Goal: Transaction & Acquisition: Purchase product/service

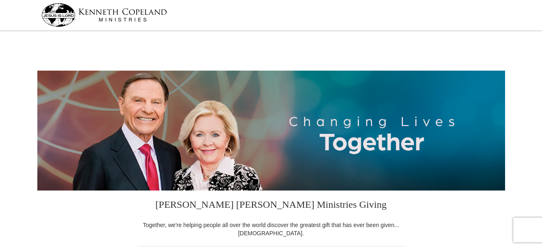
select select "FL"
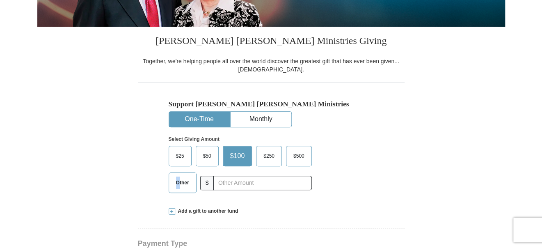
click at [178, 181] on span "Other" at bounding box center [182, 182] width 21 height 12
drag, startPoint x: 178, startPoint y: 181, endPoint x: 187, endPoint y: 183, distance: 10.1
click at [187, 183] on span "Other" at bounding box center [182, 182] width 21 height 12
click at [0, 0] on input "Other" at bounding box center [0, 0] width 0 height 0
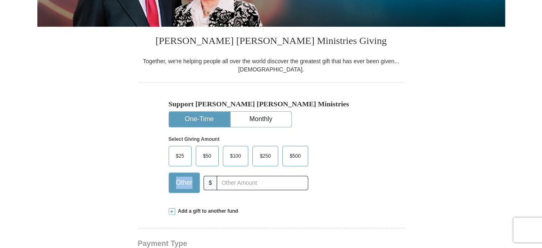
click at [187, 183] on span "Other" at bounding box center [184, 182] width 25 height 12
click at [0, 0] on input "Other" at bounding box center [0, 0] width 0 height 0
click at [233, 182] on input "text" at bounding box center [262, 183] width 91 height 14
type input "112"
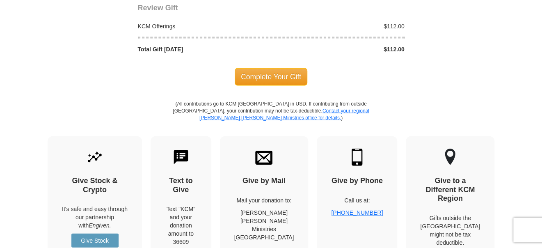
scroll to position [779, 0]
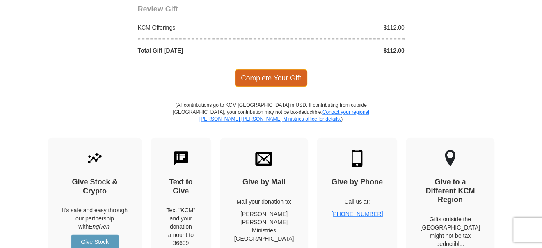
click at [260, 73] on span "Complete Your Gift" at bounding box center [271, 77] width 73 height 17
